Goal: Check status: Check status

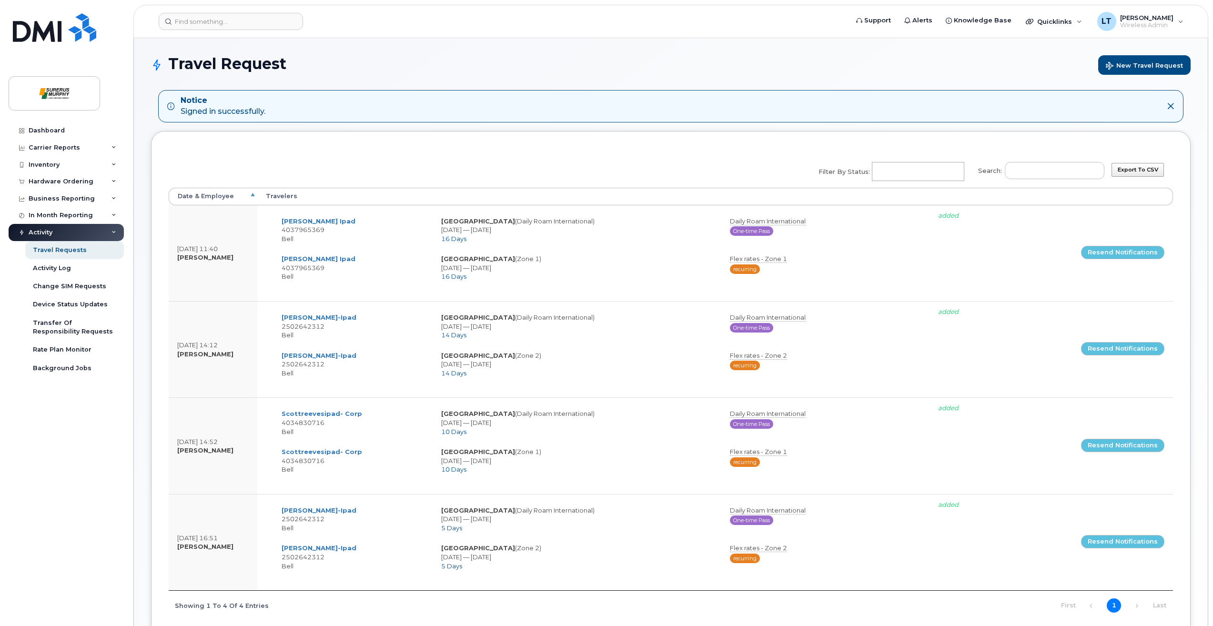
select select
click at [61, 180] on div "Hardware Ordering" at bounding box center [61, 182] width 65 height 8
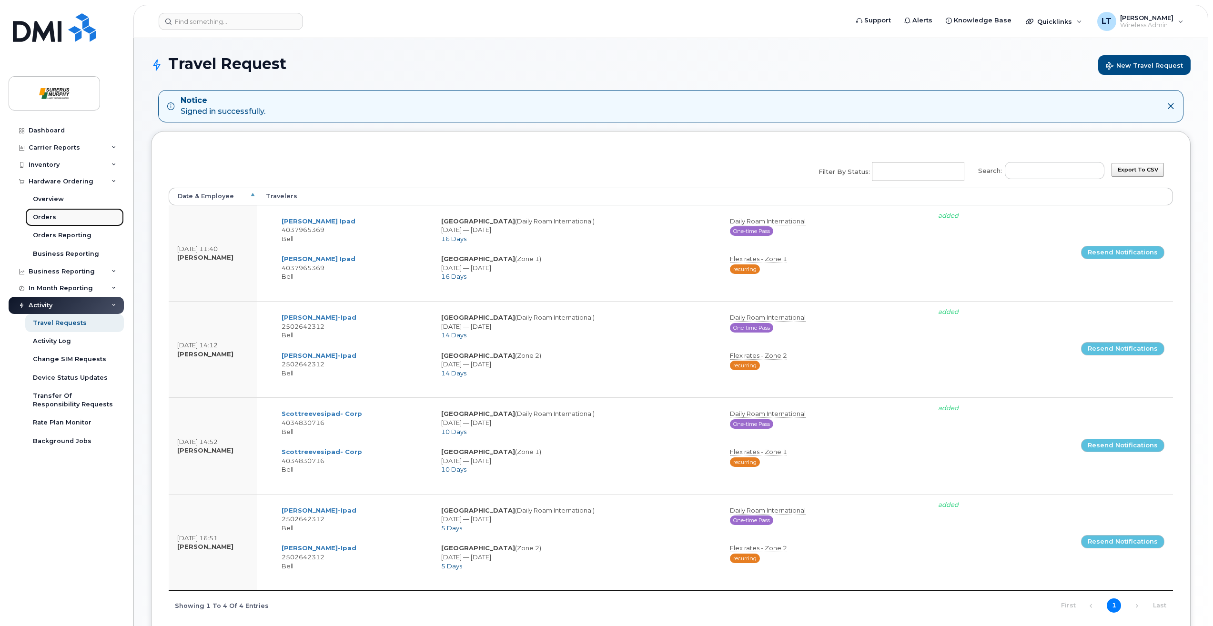
click at [50, 218] on div "Orders" at bounding box center [44, 217] width 23 height 9
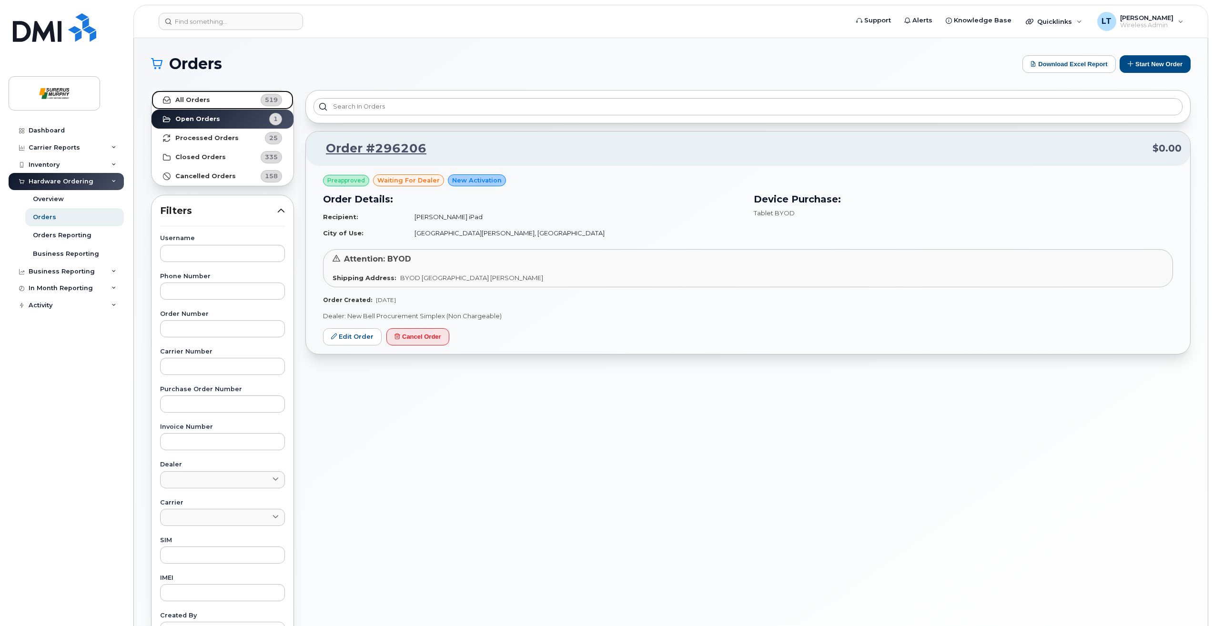
click at [228, 99] on link "All Orders 519" at bounding box center [223, 100] width 142 height 19
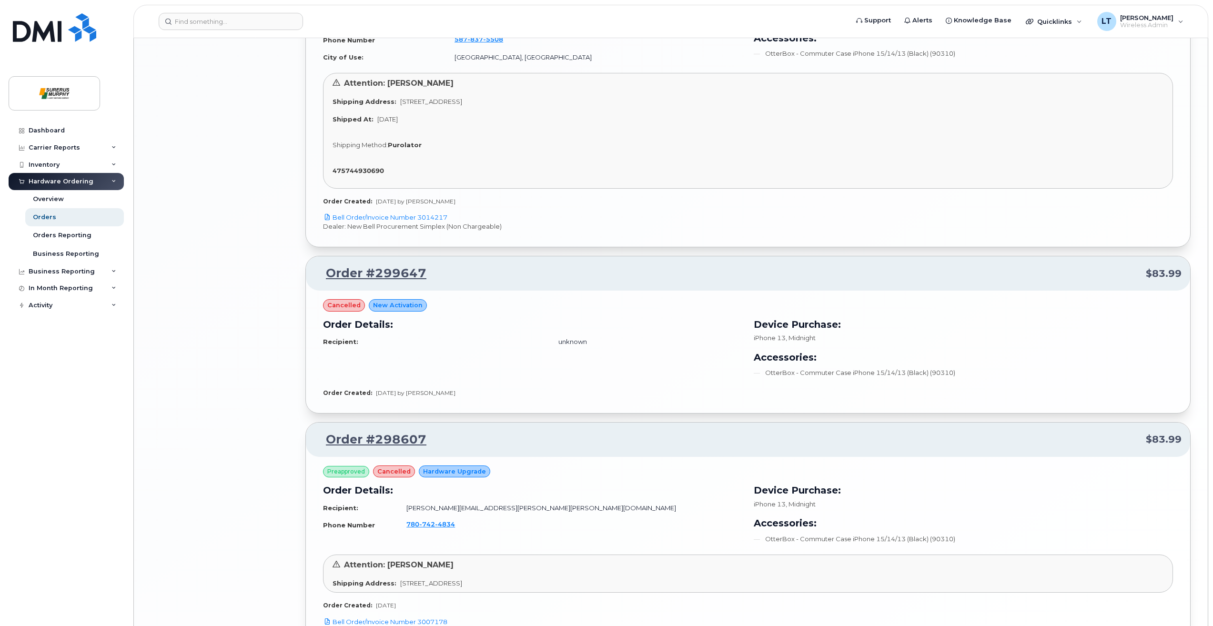
scroll to position [1765, 0]
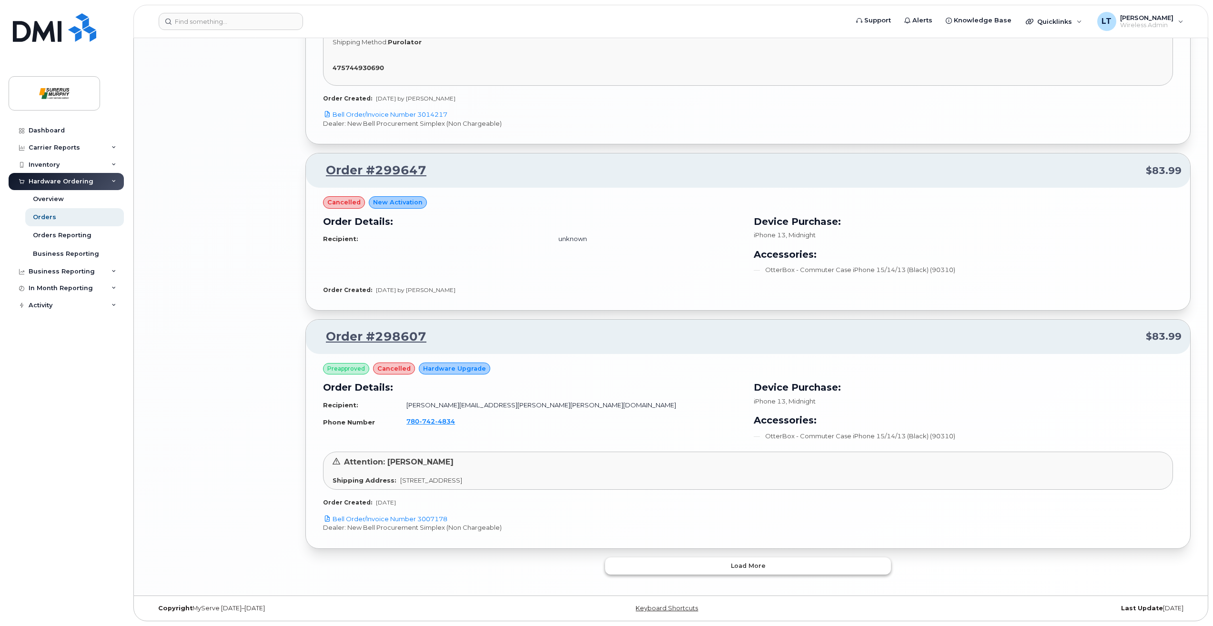
click at [769, 558] on button "Load more" at bounding box center [748, 566] width 286 height 17
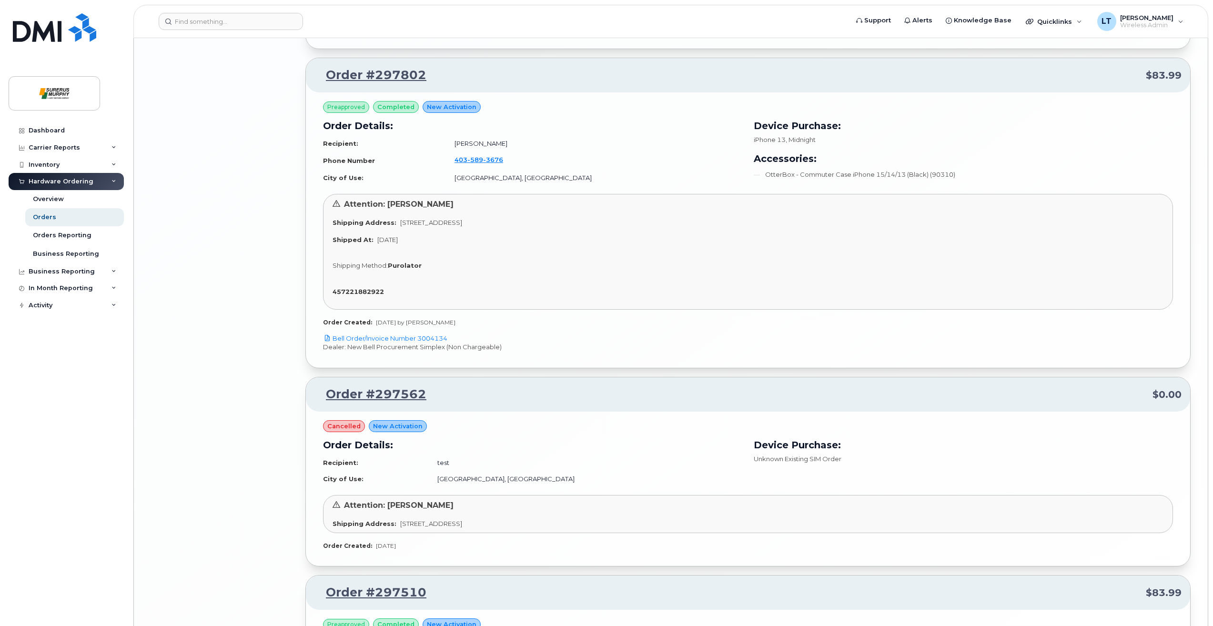
scroll to position [3464, 0]
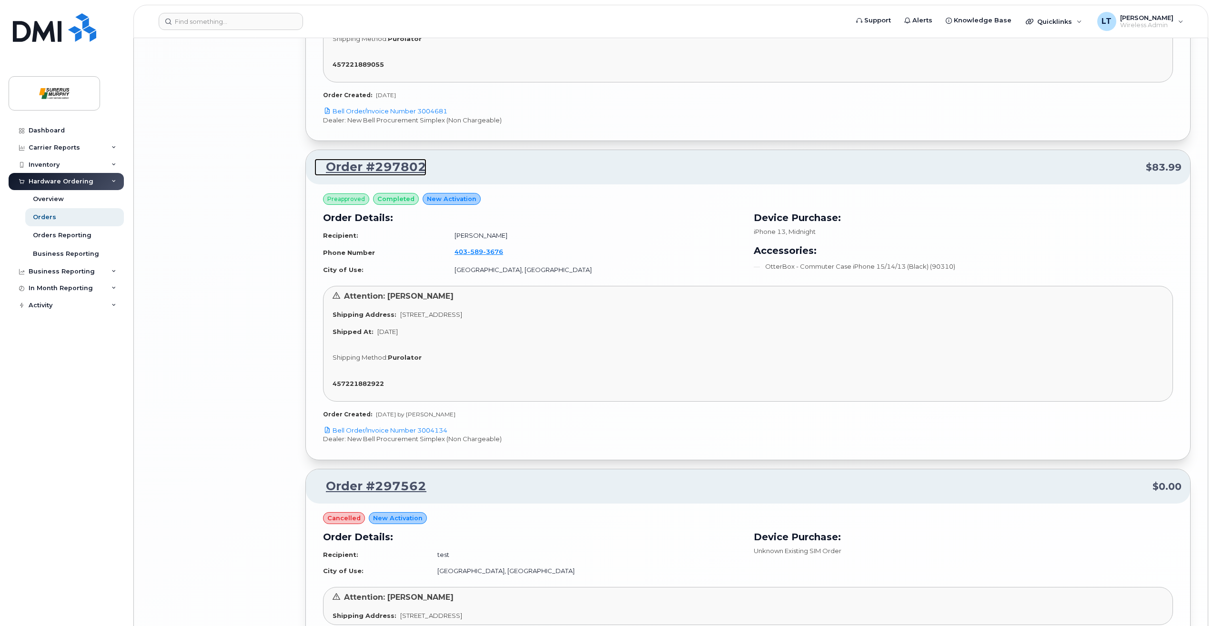
click at [380, 169] on link "Order #297802" at bounding box center [370, 167] width 112 height 17
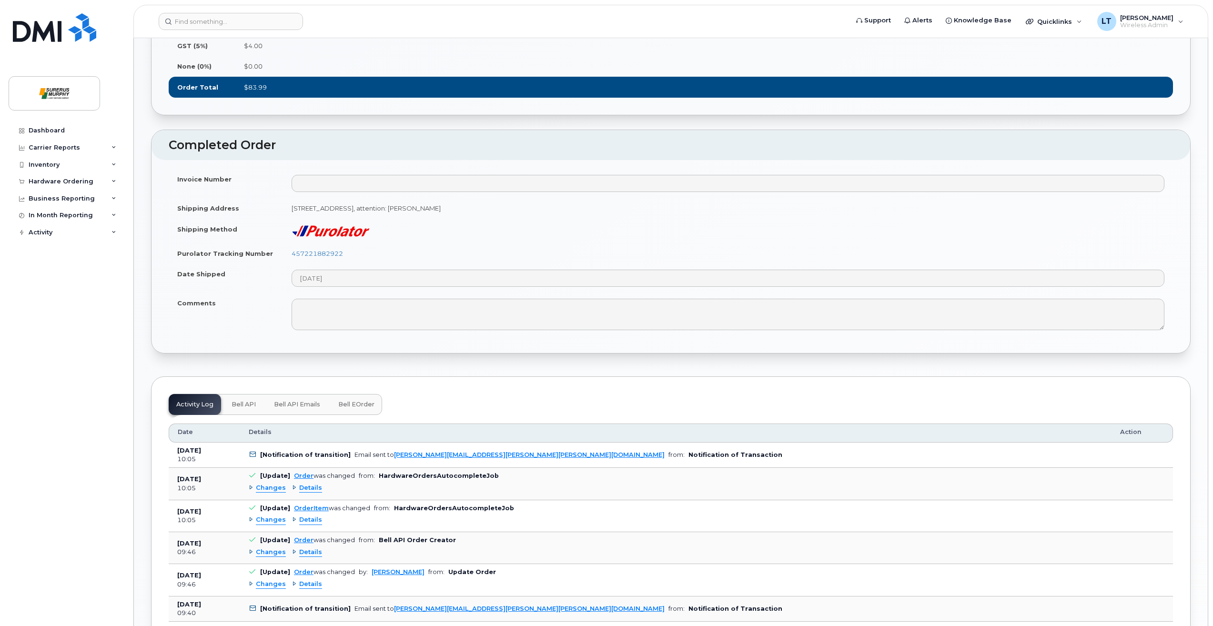
scroll to position [619, 0]
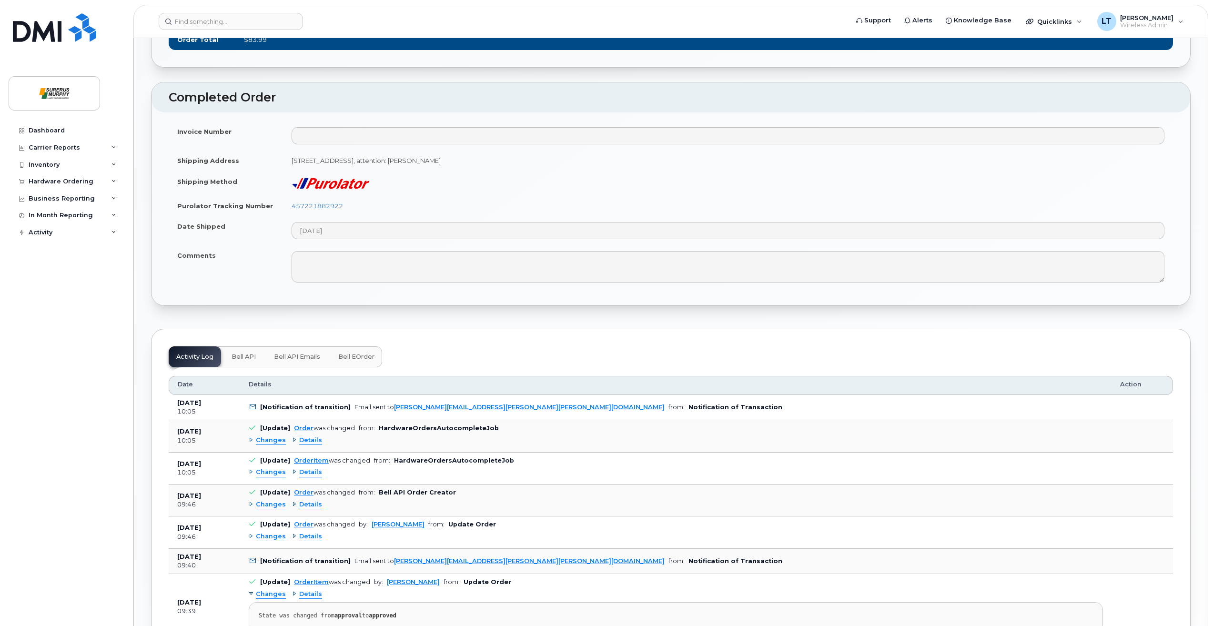
click at [300, 445] on span "Details" at bounding box center [310, 440] width 23 height 9
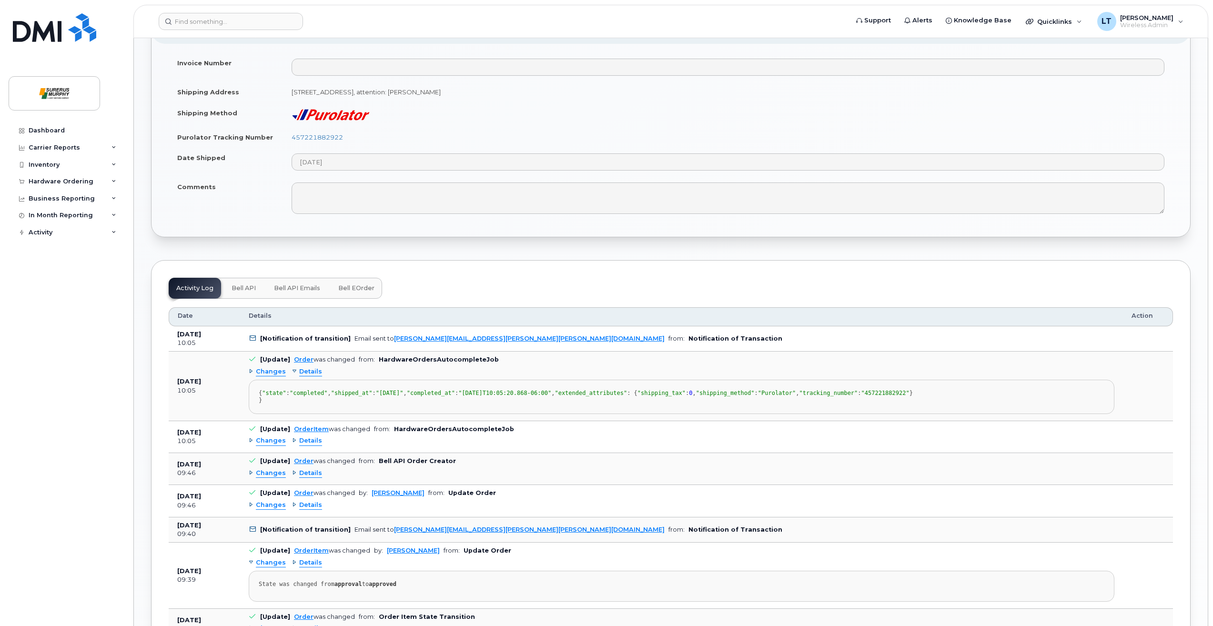
scroll to position [762, 0]
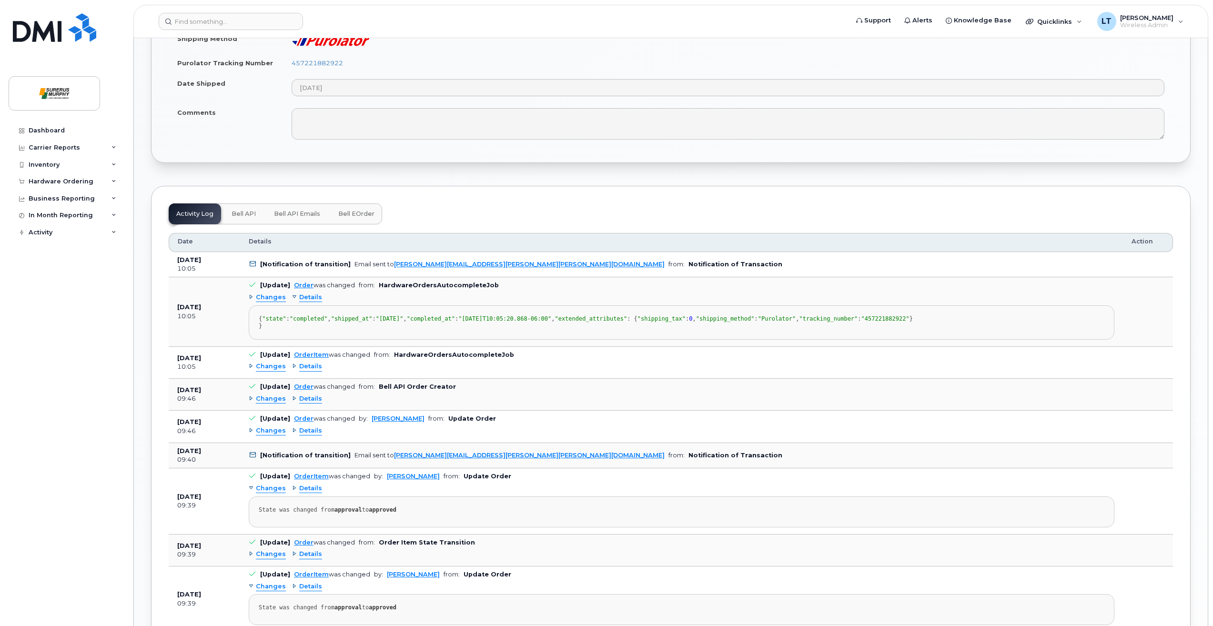
click at [301, 404] on span "Details" at bounding box center [310, 399] width 23 height 9
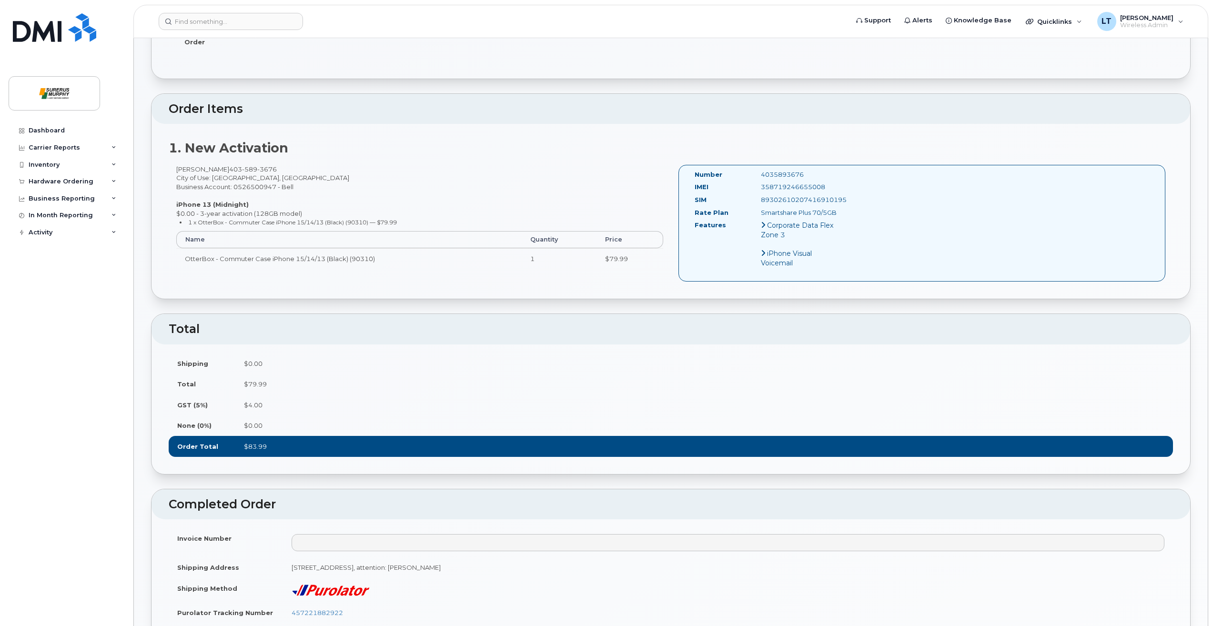
scroll to position [0, 0]
